Goal: Task Accomplishment & Management: Manage account settings

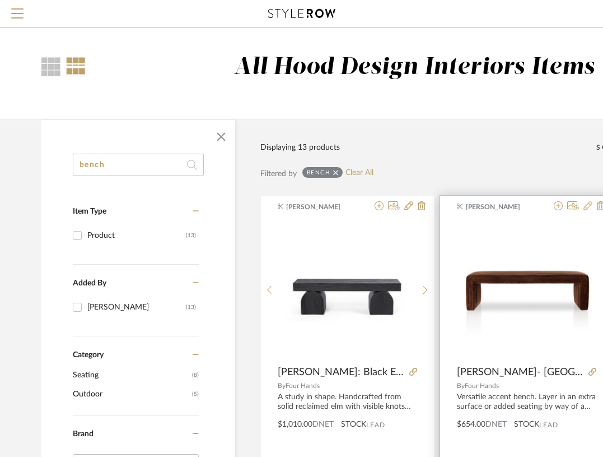
click at [590, 208] on icon at bounding box center [588, 205] width 9 height 9
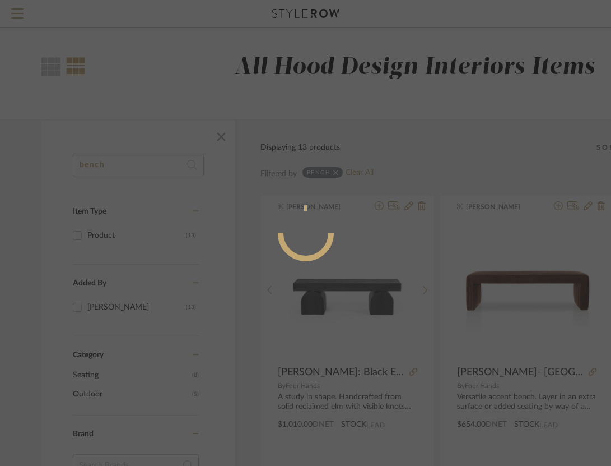
radio input "true"
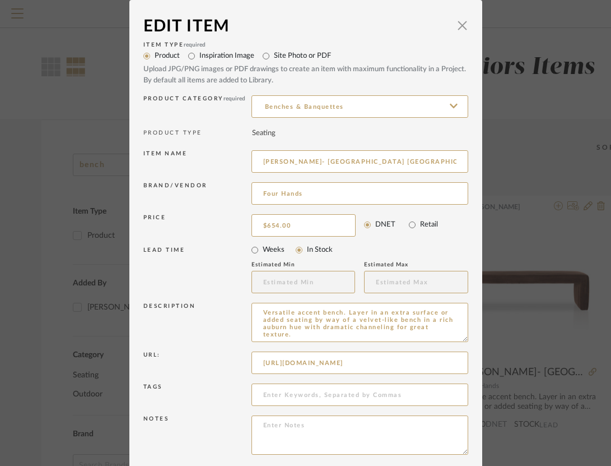
click at [464, 21] on dialog-content "Edit Item × Item Type required Product Inspiration Image Site Photo or PDF Uplo…" at bounding box center [305, 255] width 353 height 510
click at [457, 25] on span "button" at bounding box center [463, 25] width 22 height 22
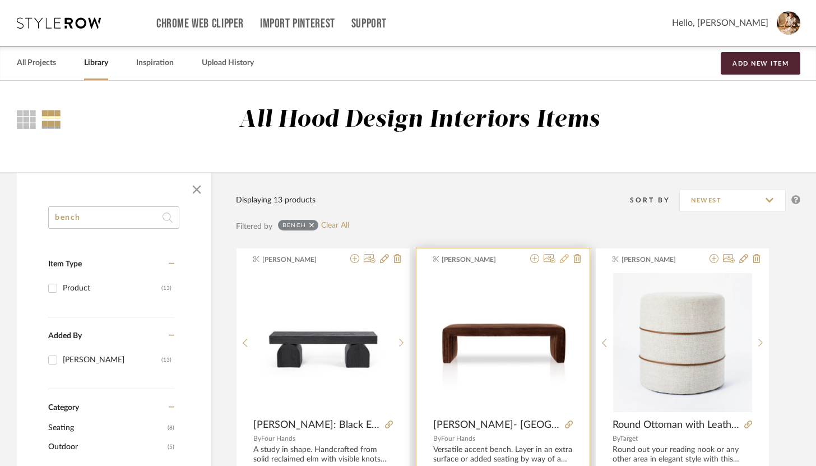
click at [560, 260] on icon at bounding box center [564, 258] width 9 height 9
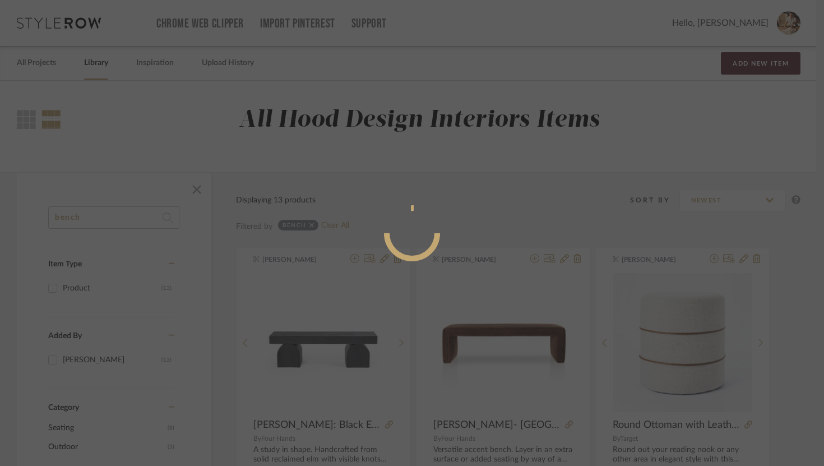
radio input "true"
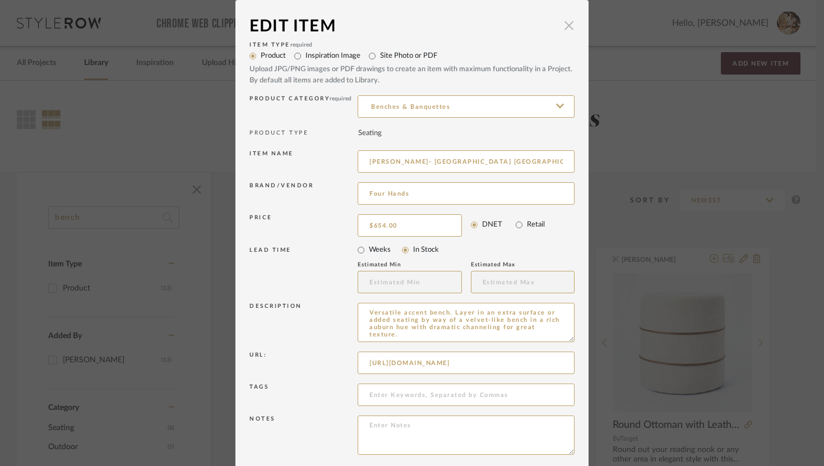
click at [557, 24] on span "button" at bounding box center [568, 25] width 22 height 22
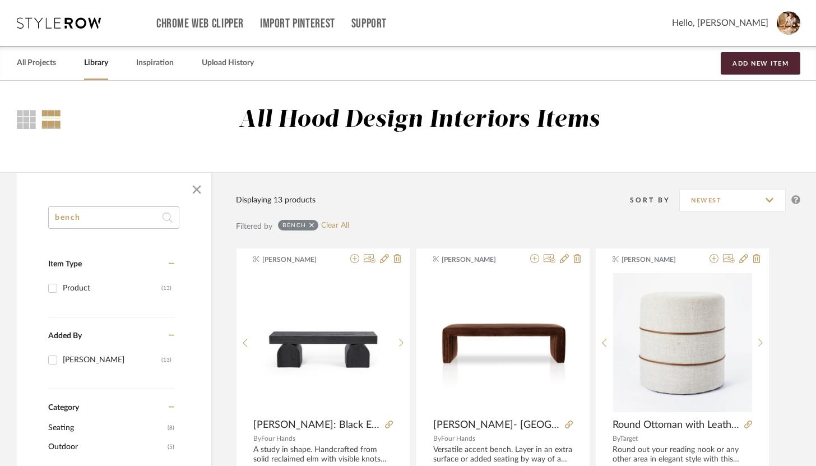
click at [97, 58] on link "Library" at bounding box center [96, 62] width 24 height 15
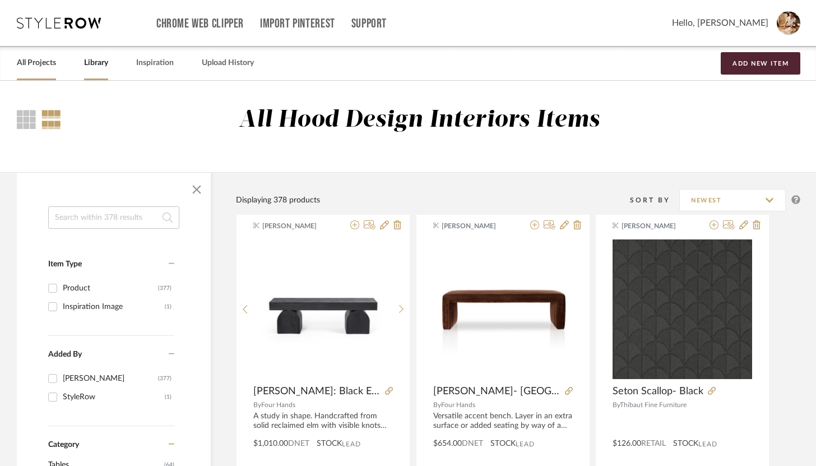
click at [38, 64] on link "All Projects" at bounding box center [36, 62] width 39 height 15
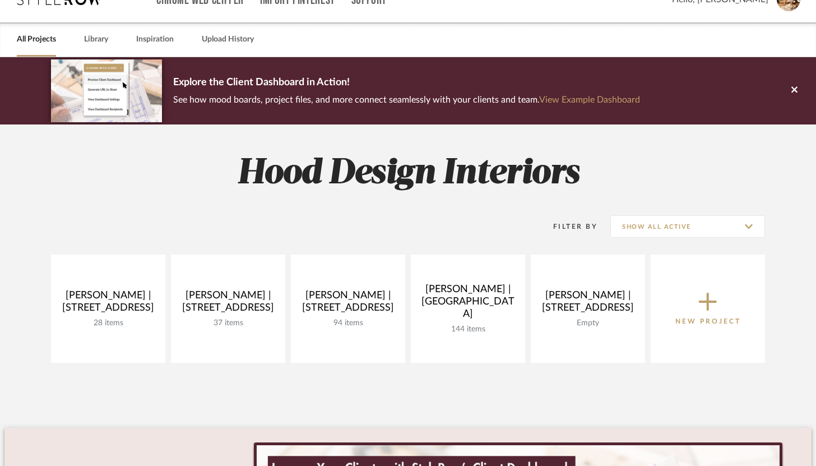
scroll to position [44, 0]
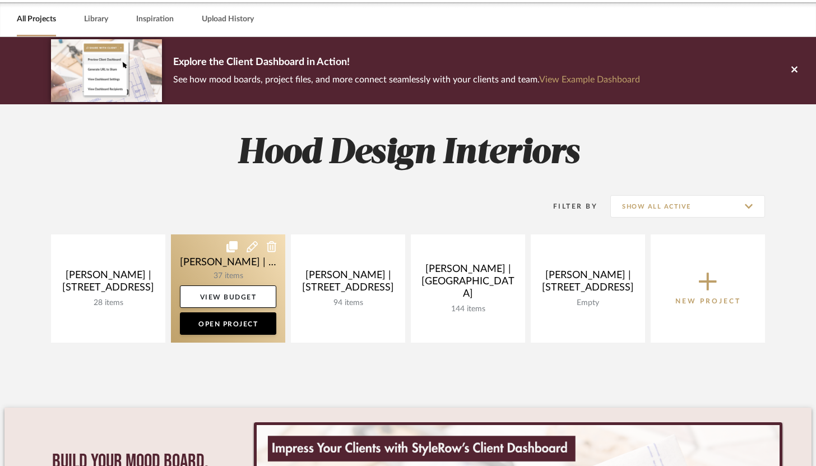
click at [217, 269] on link at bounding box center [228, 288] width 114 height 108
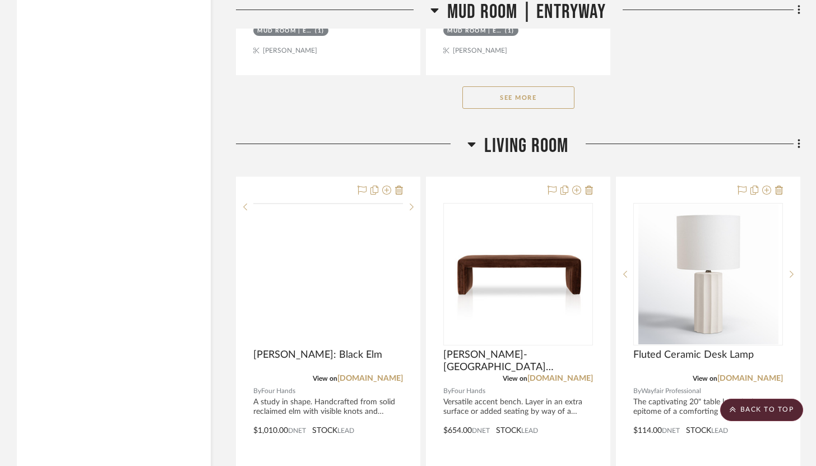
scroll to position [2493, 0]
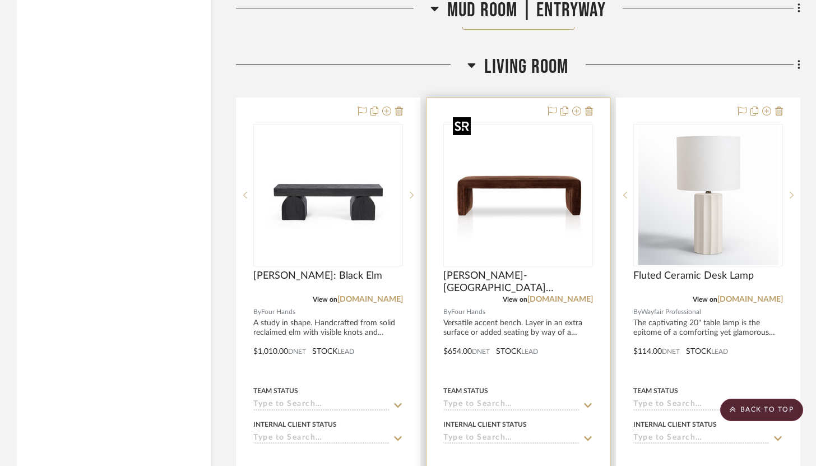
click at [564, 126] on img "0" at bounding box center [518, 195] width 140 height 140
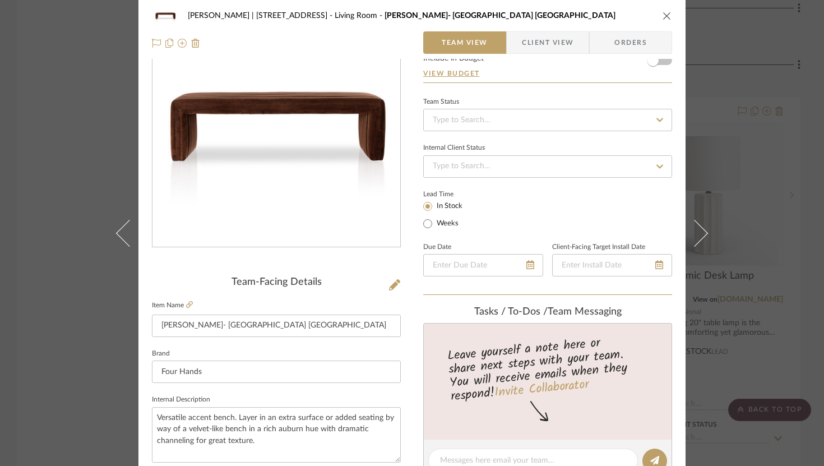
scroll to position [0, 0]
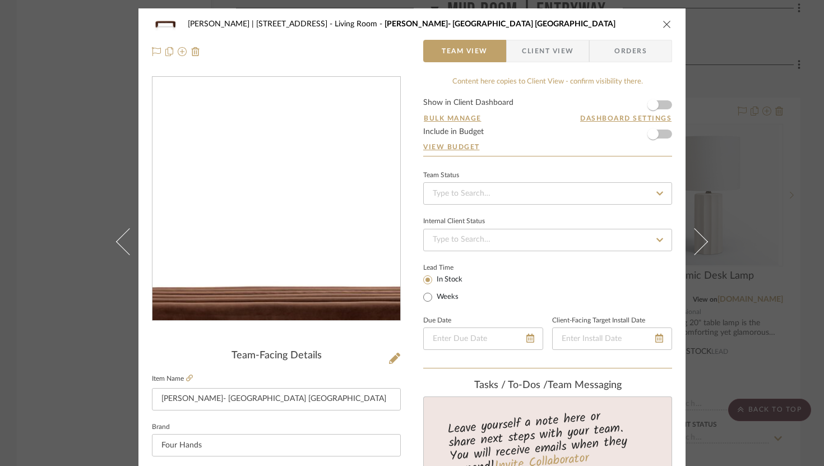
click at [285, 136] on img "0" at bounding box center [276, 198] width 243 height 243
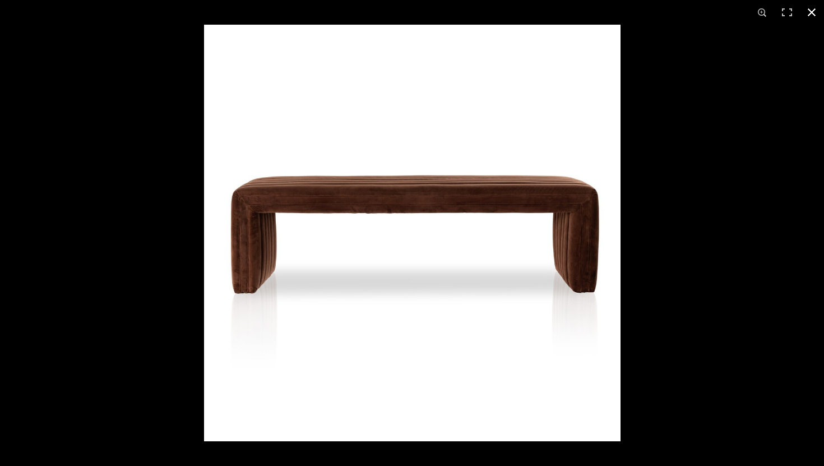
click at [611, 171] on div at bounding box center [616, 258] width 824 height 466
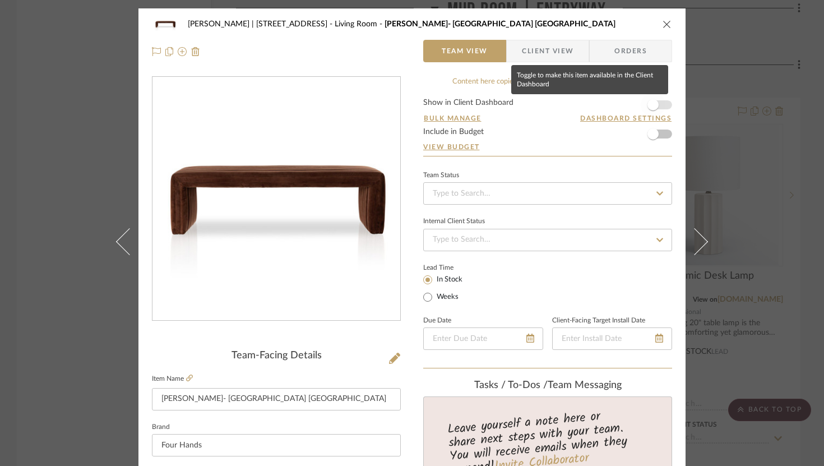
click at [611, 109] on span "button" at bounding box center [652, 104] width 25 height 25
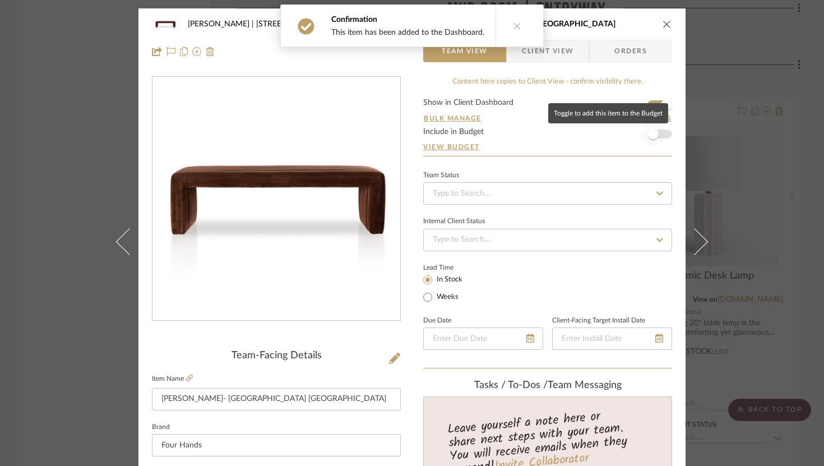
click at [611, 127] on span "button" at bounding box center [652, 134] width 25 height 25
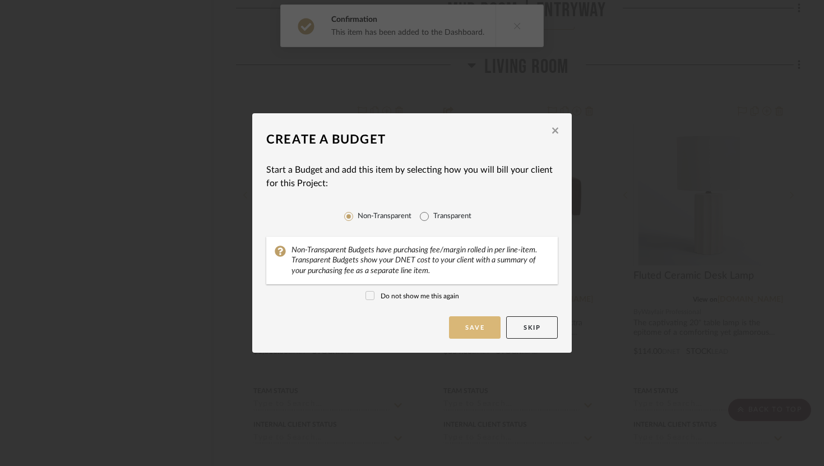
click at [470, 322] on button "Save" at bounding box center [475, 327] width 52 height 22
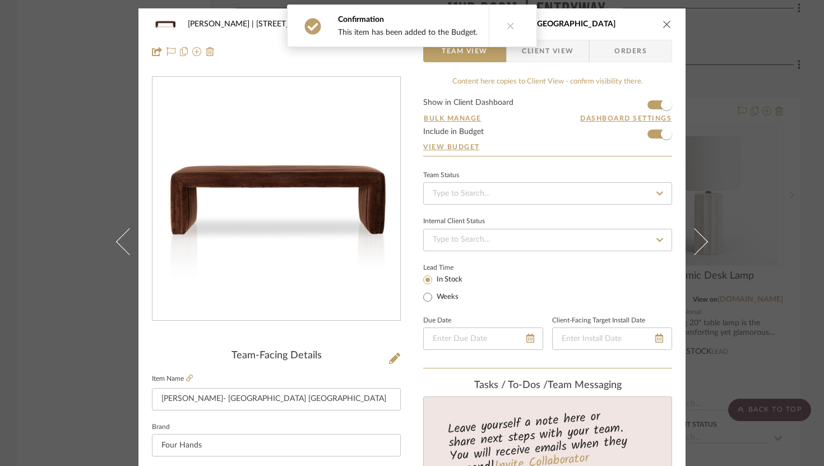
click at [611, 22] on icon "close" at bounding box center [666, 24] width 9 height 9
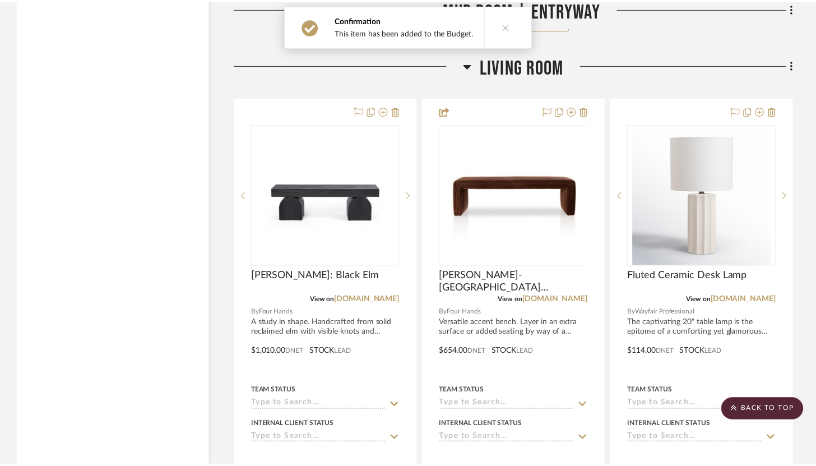
scroll to position [2493, 0]
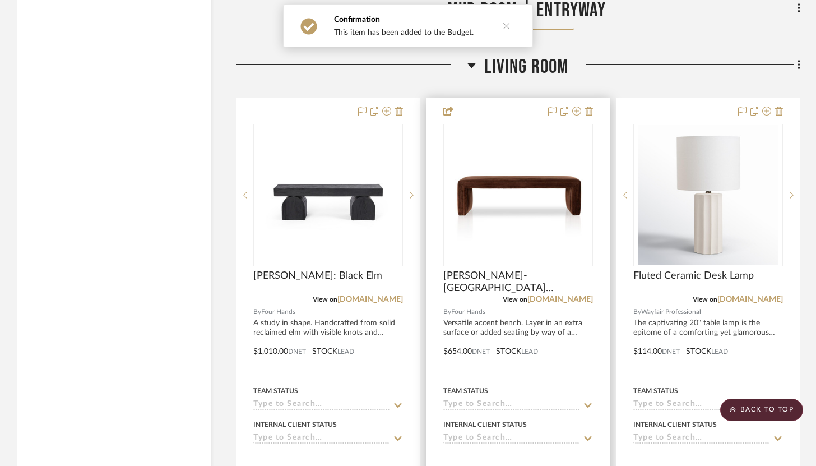
click at [520, 107] on div at bounding box center [517, 343] width 183 height 490
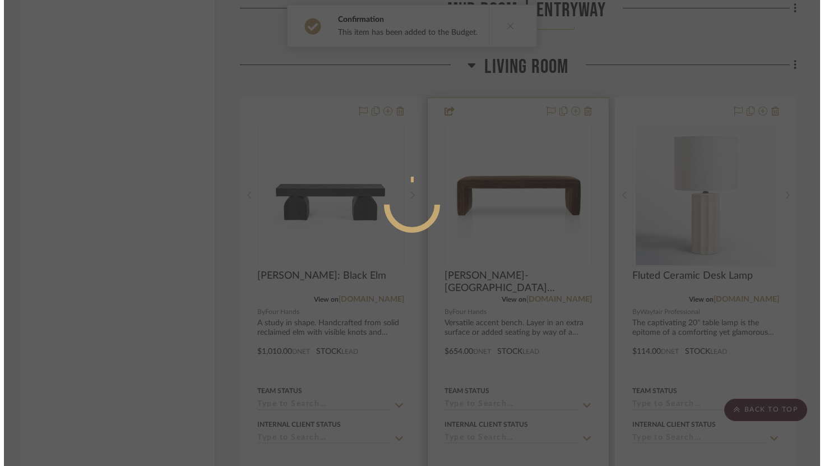
scroll to position [0, 0]
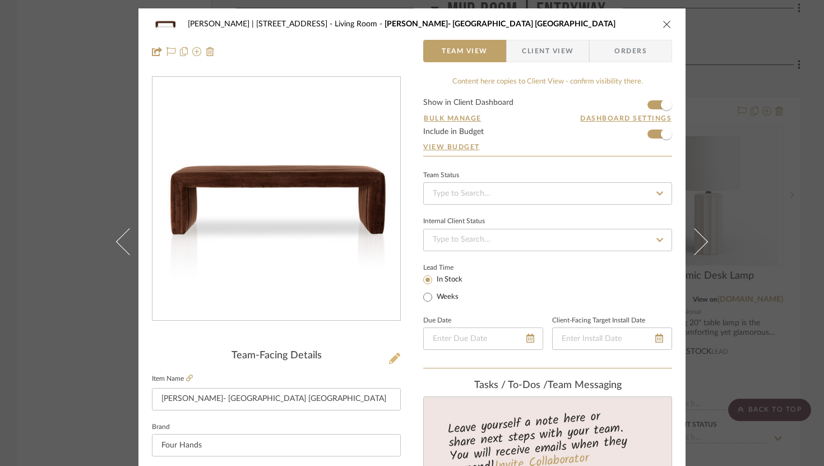
click at [394, 360] on icon at bounding box center [394, 357] width 11 height 11
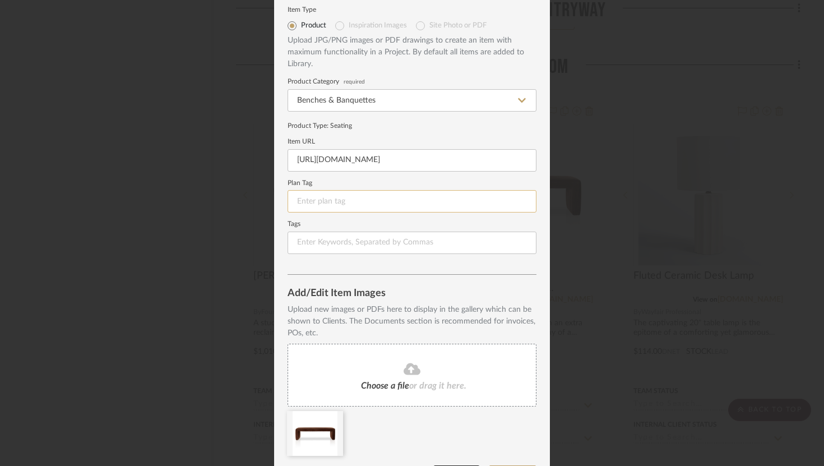
scroll to position [40, 0]
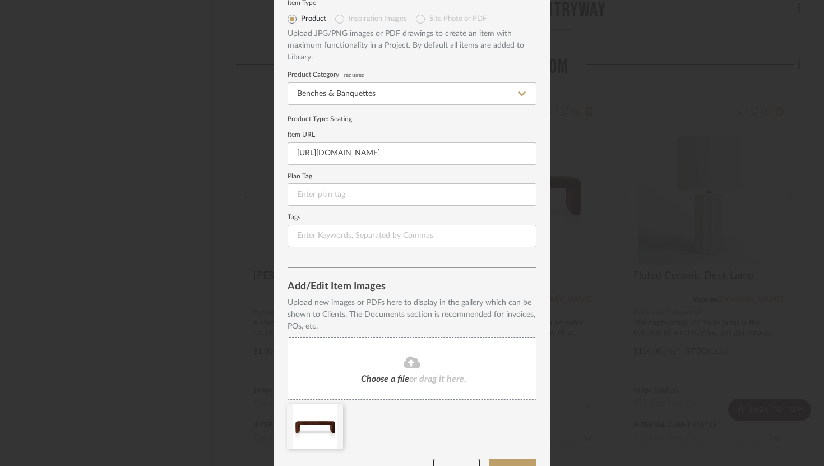
click at [411, 361] on icon at bounding box center [411, 362] width 17 height 12
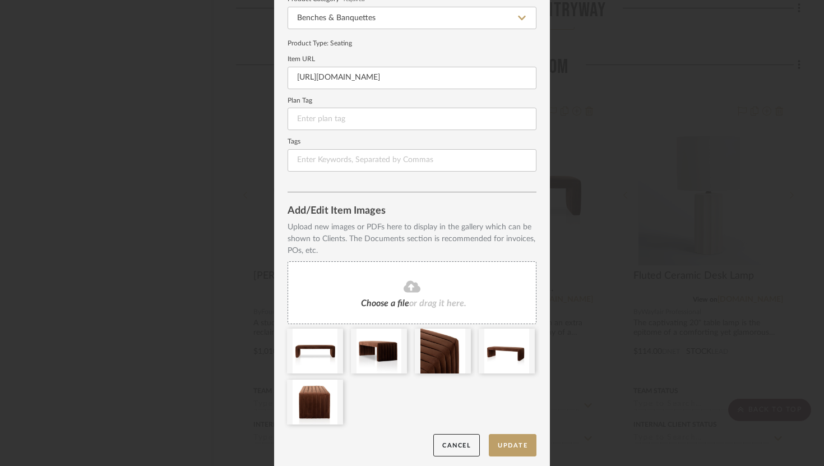
scroll to position [119, 0]
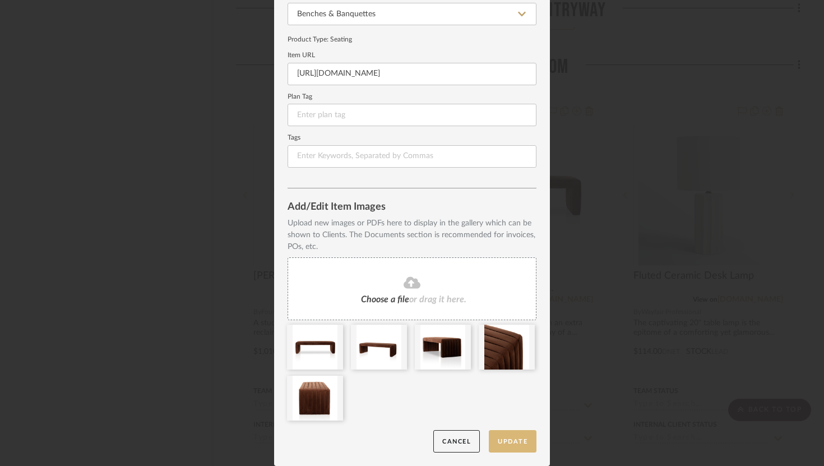
click at [515, 439] on button "Update" at bounding box center [512, 441] width 48 height 23
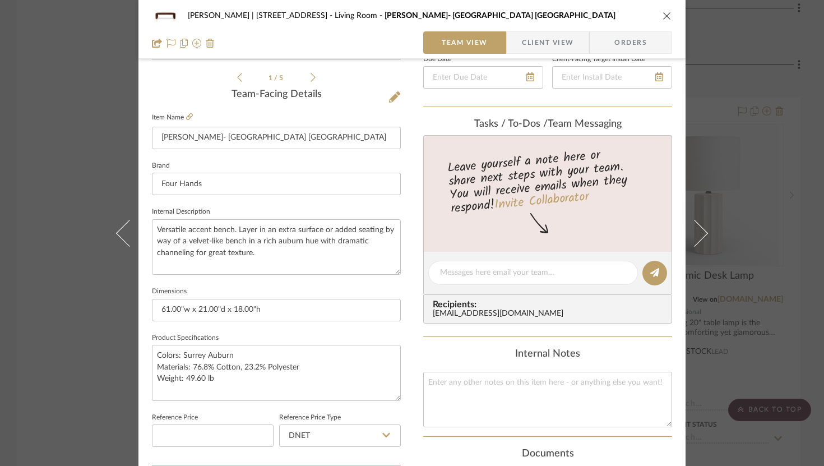
scroll to position [0, 0]
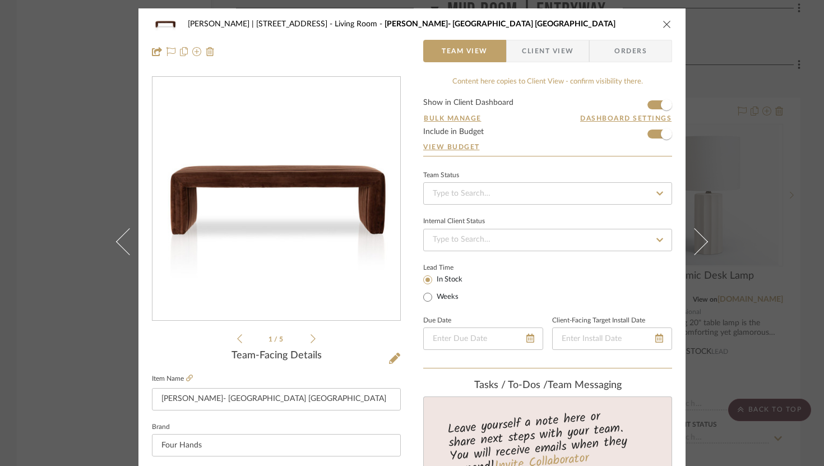
click at [611, 24] on div "Jeremy French | 1724 W 39th St Living Room Augustine Bench- Surrey Auburn Team …" at bounding box center [411, 37] width 547 height 59
click at [611, 20] on icon "close" at bounding box center [666, 24] width 9 height 9
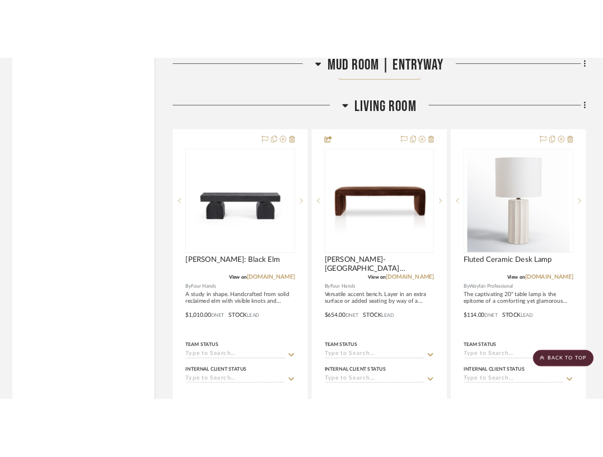
scroll to position [2493, 0]
